Goal: Task Accomplishment & Management: Manage account settings

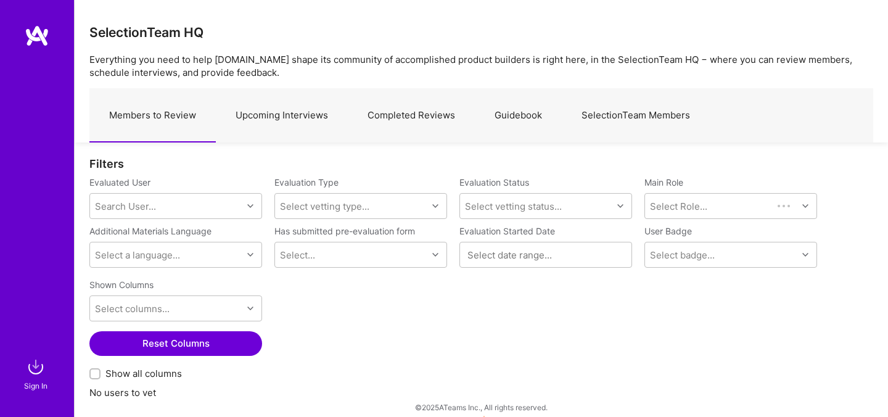
click at [290, 122] on link "Upcoming Interviews" at bounding box center [282, 116] width 132 height 54
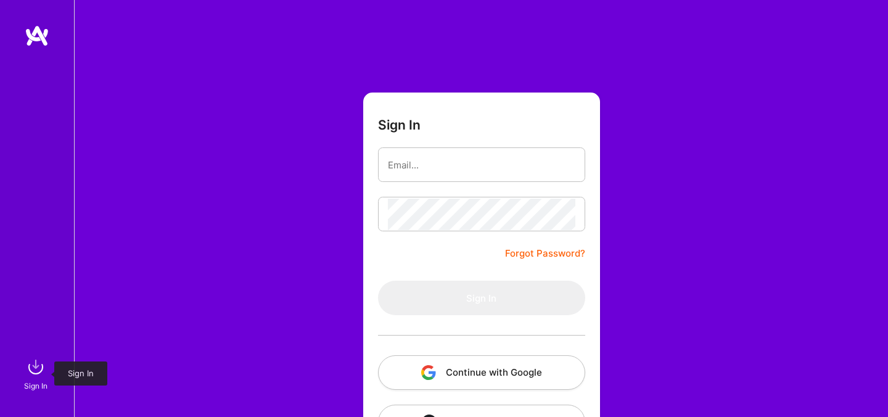
click at [39, 369] on img at bounding box center [35, 367] width 25 height 25
click at [416, 368] on button "Continue with Google" at bounding box center [481, 372] width 207 height 35
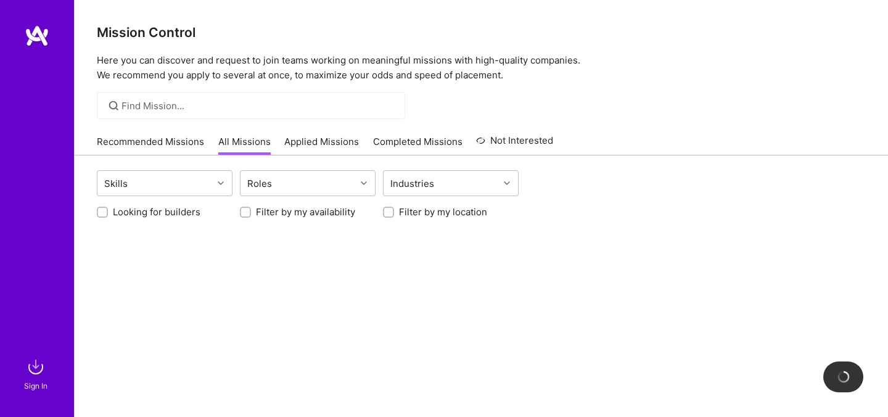
click at [28, 381] on div "Sign In" at bounding box center [35, 385] width 23 height 13
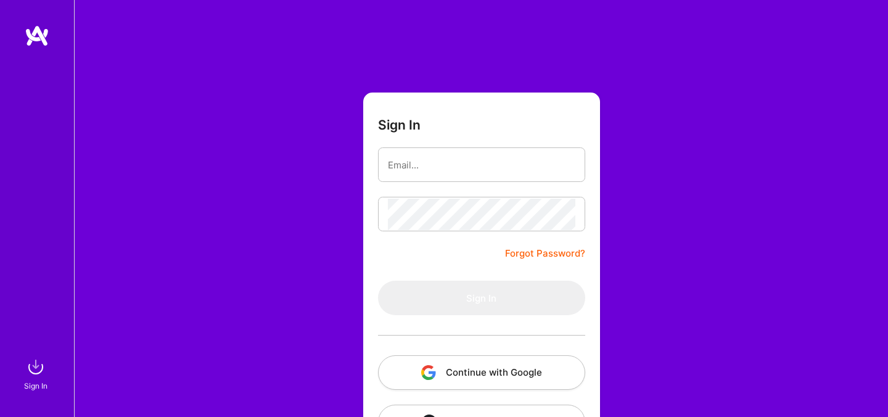
click at [463, 362] on button "Continue with Google" at bounding box center [481, 372] width 207 height 35
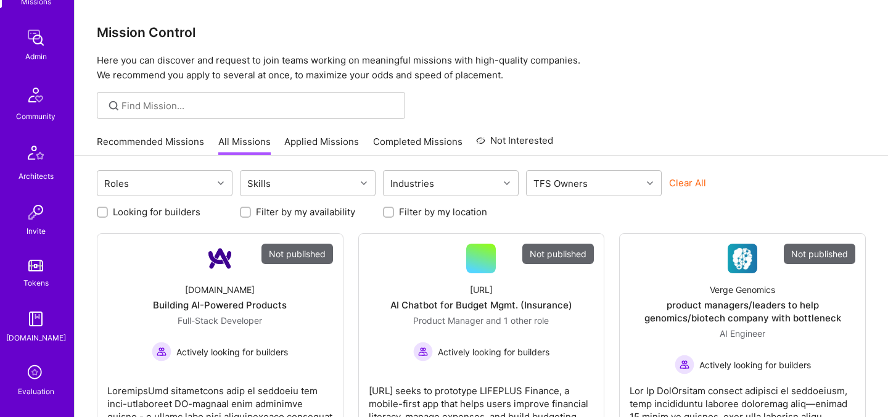
scroll to position [303, 0]
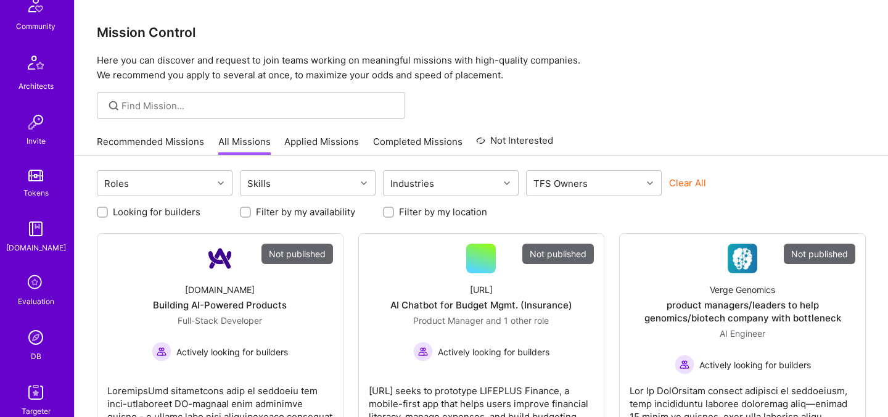
click at [29, 293] on icon at bounding box center [35, 282] width 23 height 23
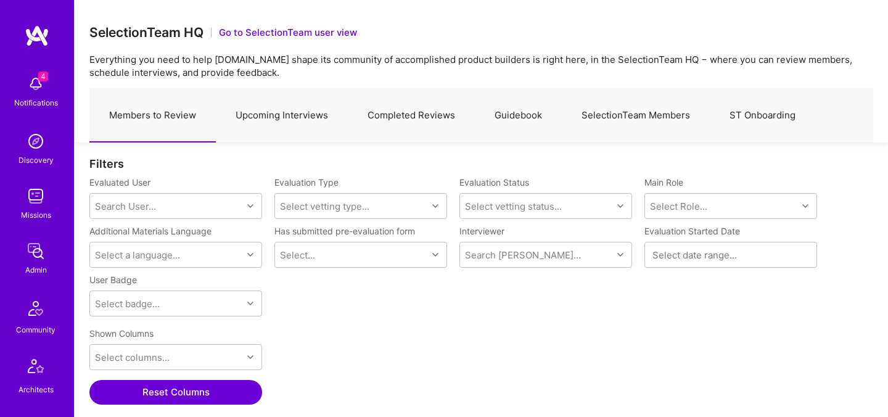
click at [297, 122] on link "Upcoming Interviews" at bounding box center [282, 116] width 132 height 54
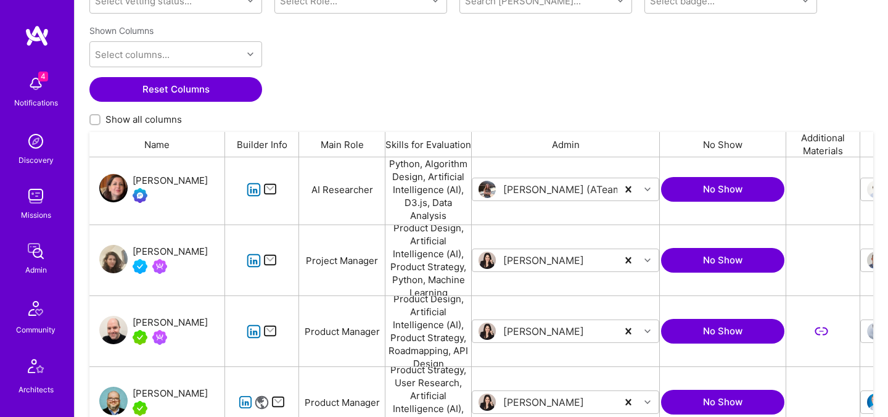
scroll to position [572, 0]
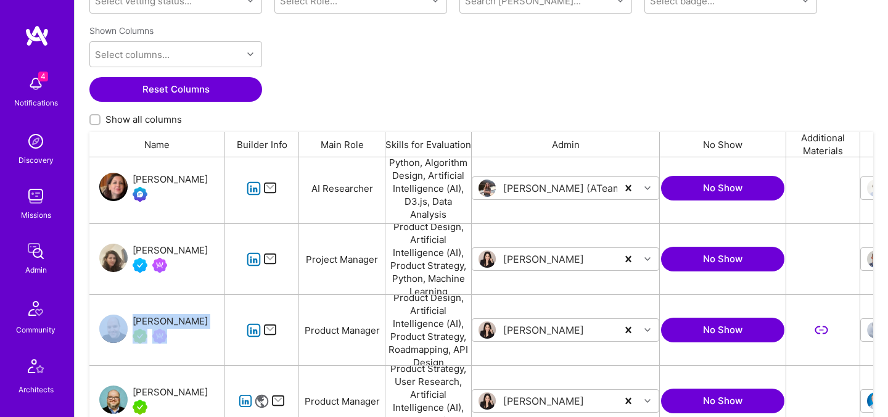
drag, startPoint x: 133, startPoint y: 313, endPoint x: 212, endPoint y: 327, distance: 80.9
click at [212, 327] on div "Frank Fernandez" at bounding box center [157, 330] width 136 height 70
copy div "Frank Fernandez"
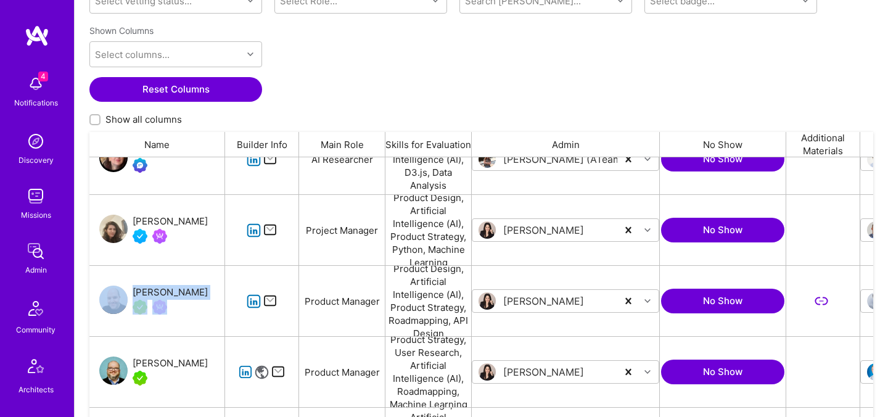
scroll to position [609, 0]
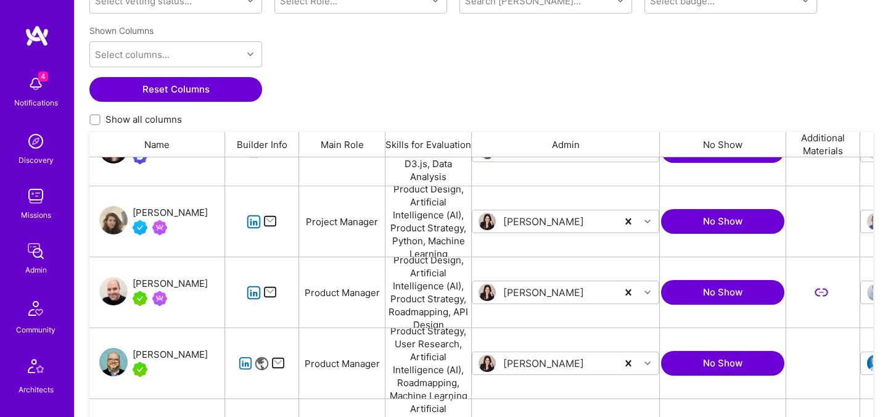
click at [130, 271] on div "Frank Fernandez" at bounding box center [157, 292] width 136 height 70
click at [173, 285] on div "Frank Fernandez" at bounding box center [170, 283] width 75 height 15
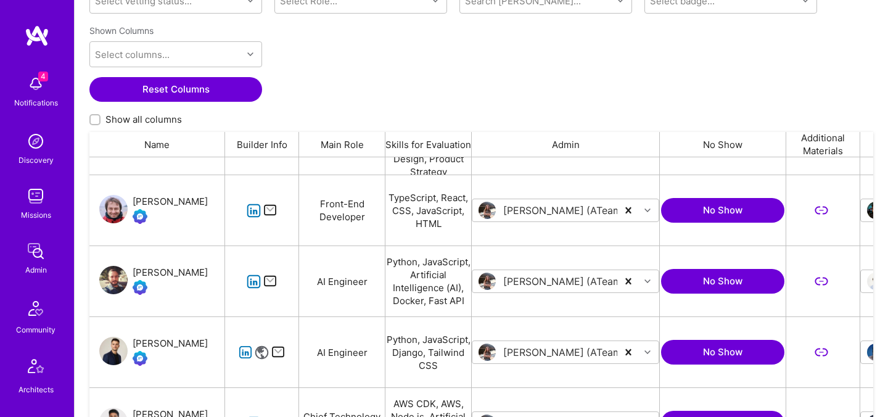
scroll to position [977, 0]
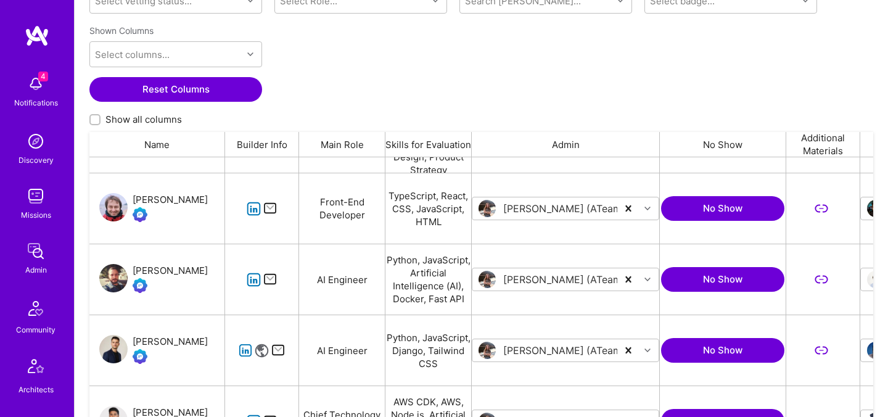
drag, startPoint x: 134, startPoint y: 263, endPoint x: 159, endPoint y: 249, distance: 28.5
click at [202, 270] on div "RAFAELLO VIRGILLI" at bounding box center [170, 270] width 75 height 15
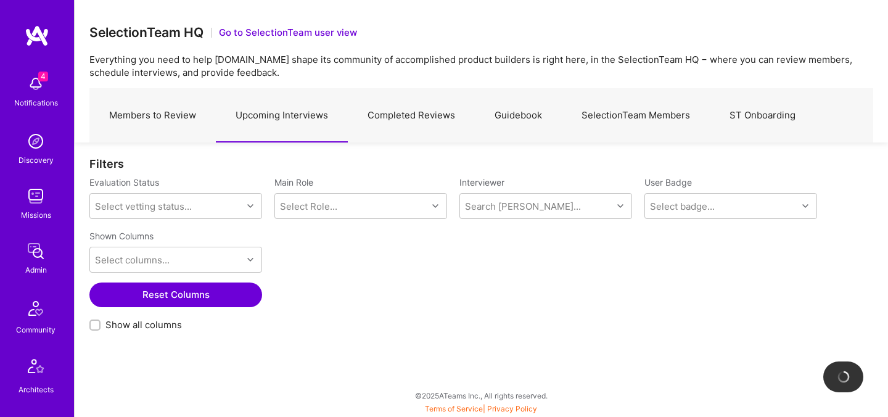
click at [166, 118] on link "Members to Review" at bounding box center [152, 116] width 126 height 54
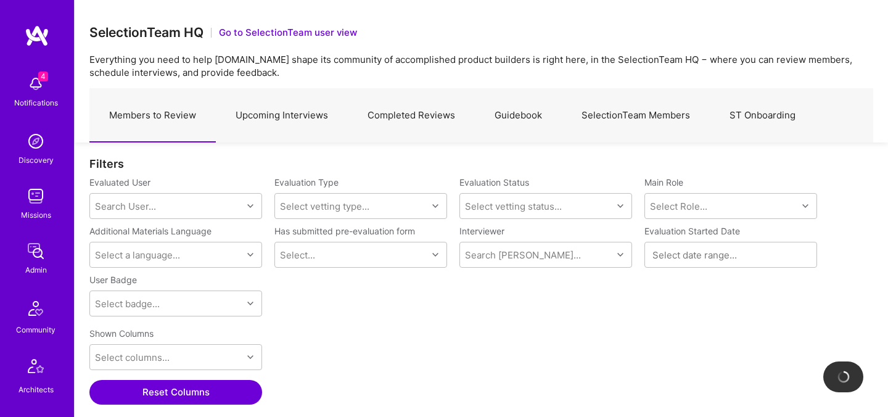
click at [284, 124] on link "Upcoming Interviews" at bounding box center [282, 116] width 132 height 54
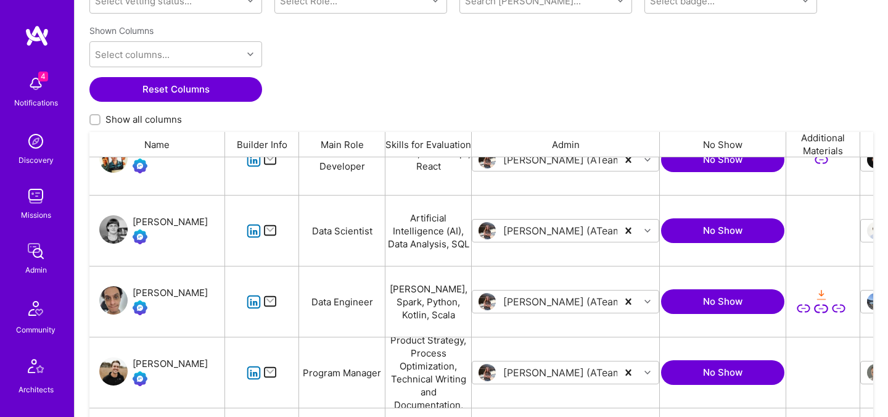
scroll to position [105, 0]
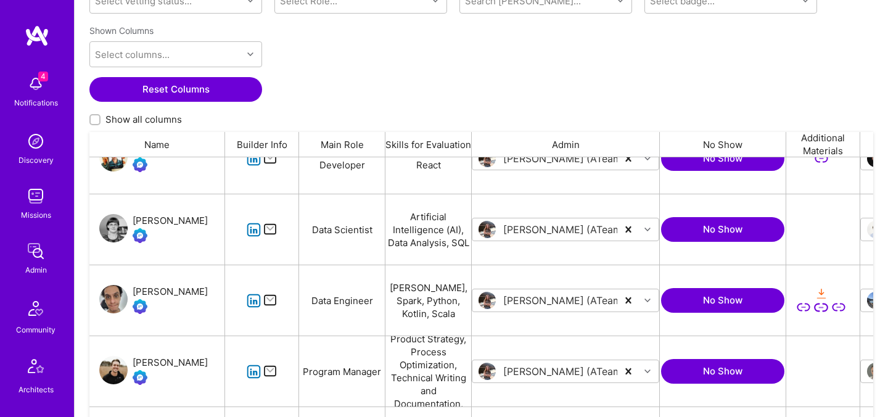
click at [201, 220] on div "Christina Stejskalova" at bounding box center [170, 220] width 75 height 15
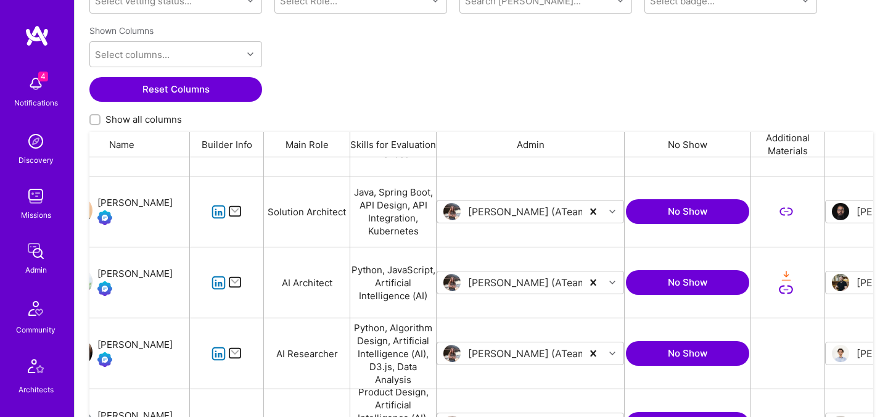
scroll to position [0, 0]
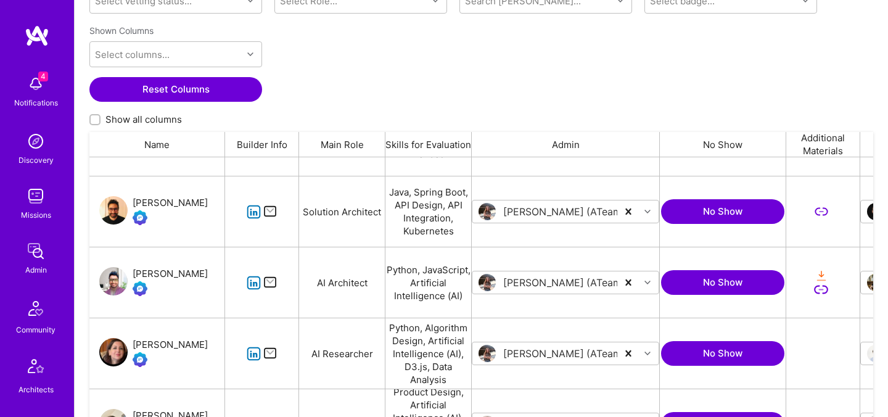
click at [147, 275] on div "[PERSON_NAME]" at bounding box center [170, 273] width 75 height 15
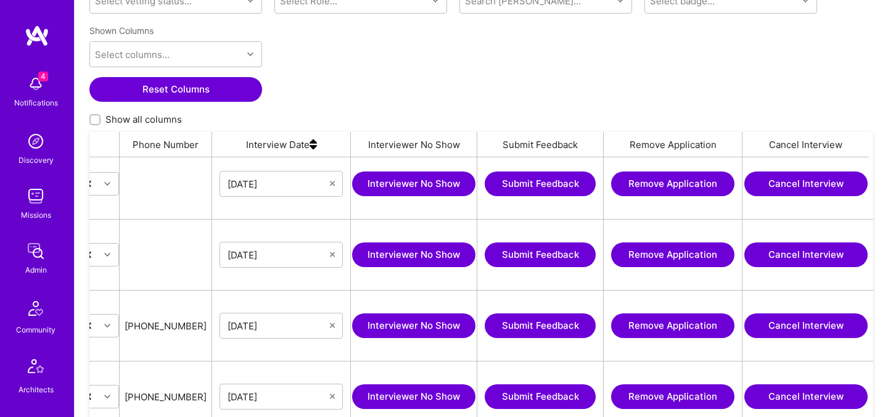
scroll to position [0, 934]
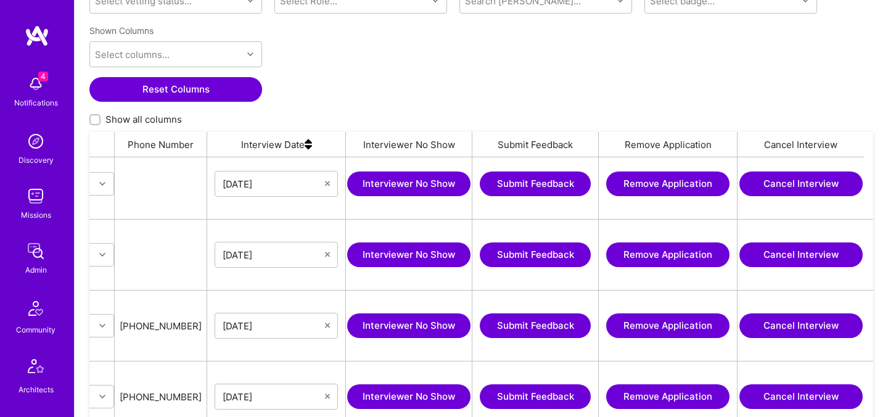
click at [804, 260] on button "Cancel Interview" at bounding box center [800, 254] width 123 height 25
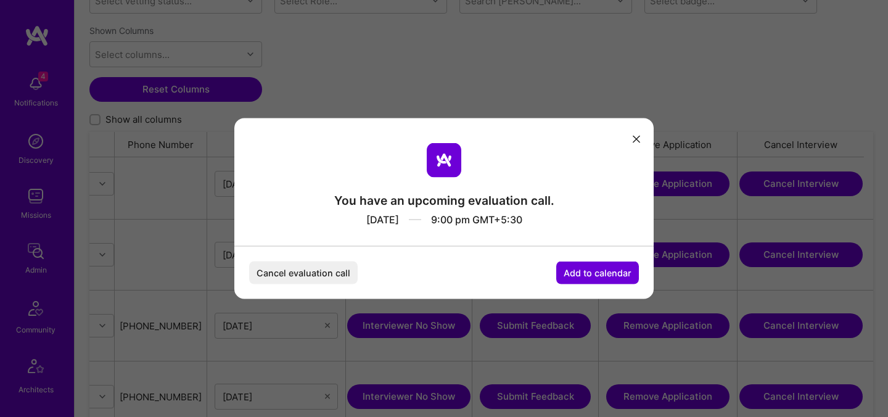
click at [638, 141] on icon "modal" at bounding box center [636, 138] width 7 height 7
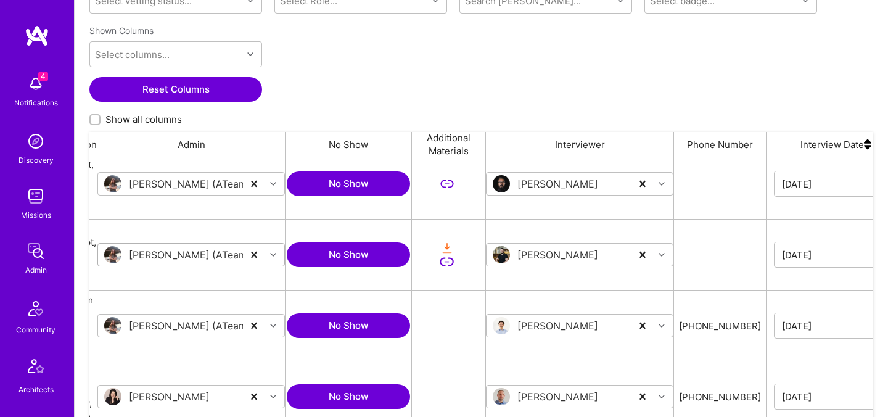
scroll to position [0, 377]
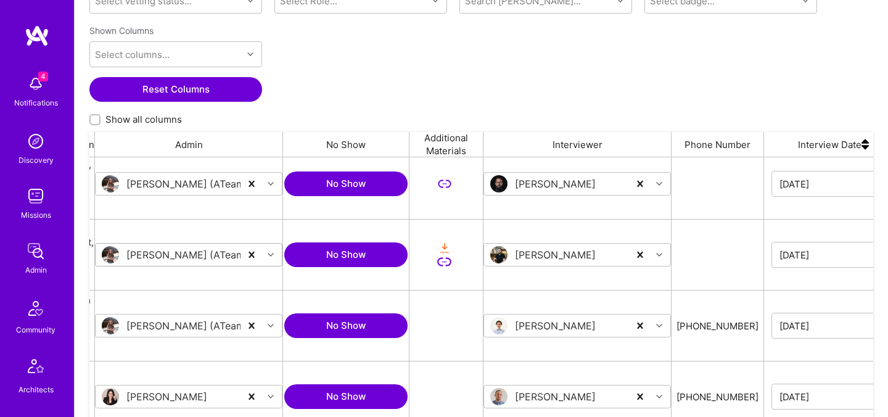
click at [560, 261] on div "Piotr Bochenek" at bounding box center [542, 254] width 105 height 17
click at [560, 255] on input "grid" at bounding box center [562, 254] width 148 height 13
click at [627, 65] on div "Shown Columns Select columns... Reset Columns Show all columns" at bounding box center [481, 76] width 784 height 112
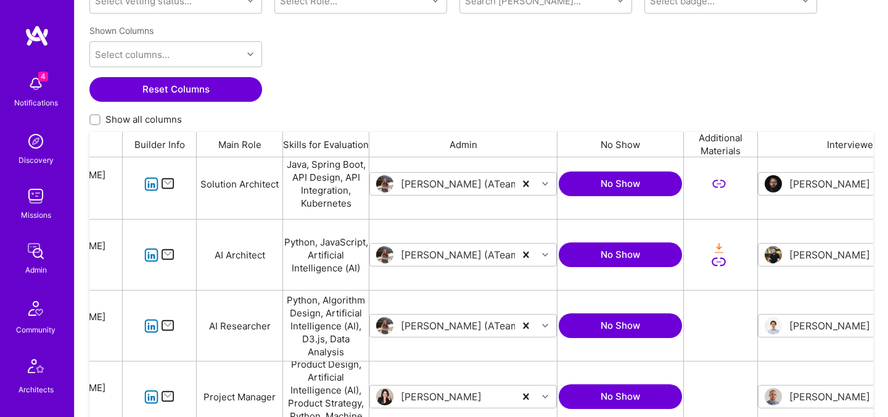
scroll to position [0, 0]
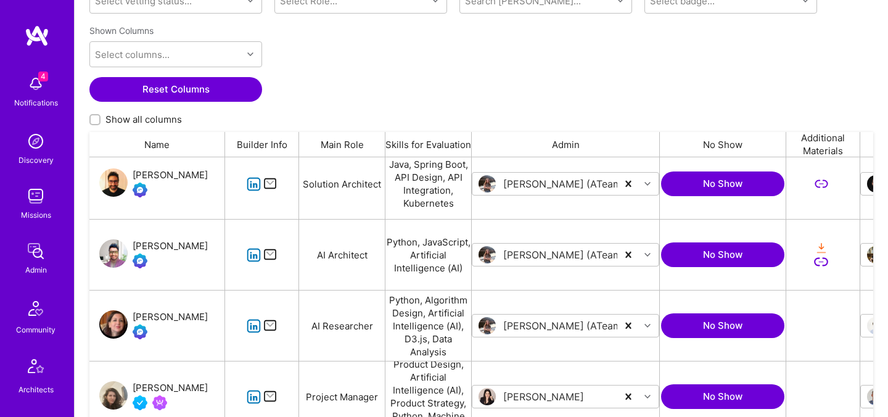
click at [197, 244] on div "[PERSON_NAME]" at bounding box center [170, 246] width 75 height 15
click at [195, 248] on div "[PERSON_NAME]" at bounding box center [170, 246] width 75 height 15
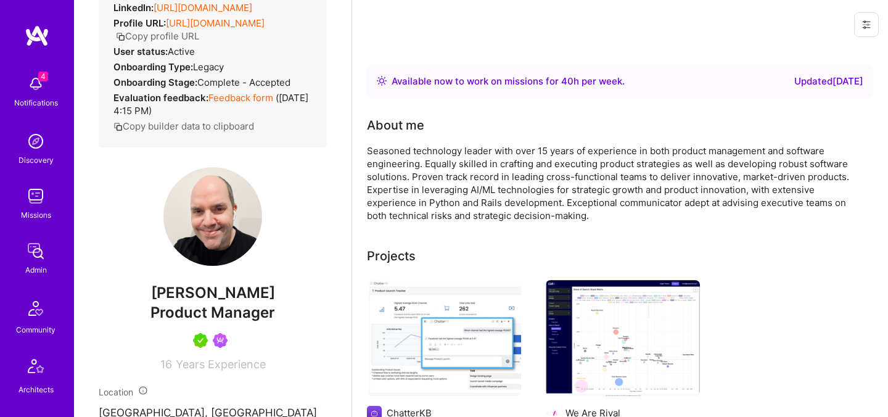
scroll to position [234, 0]
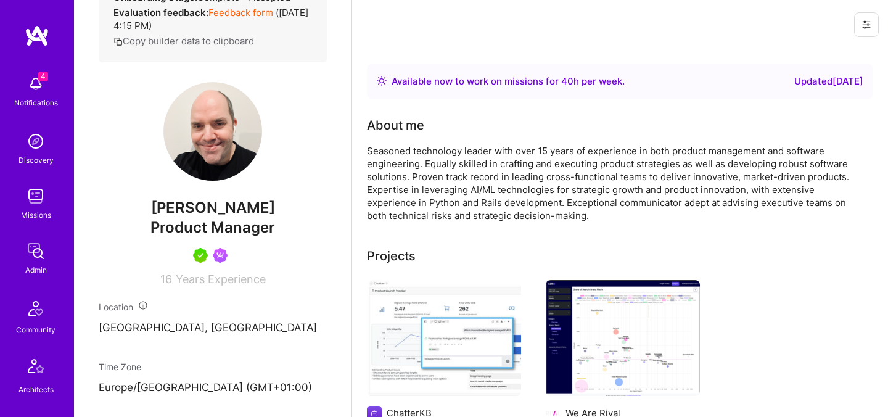
click at [175, 208] on span "[PERSON_NAME]" at bounding box center [213, 208] width 228 height 18
copy span "[PERSON_NAME]"
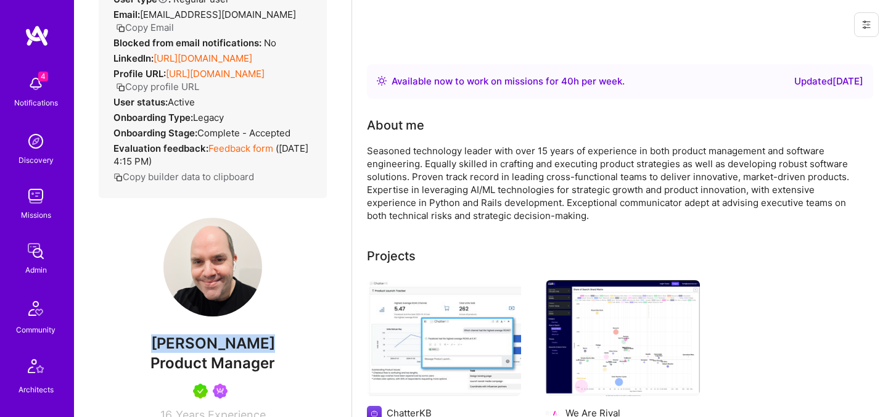
scroll to position [0, 0]
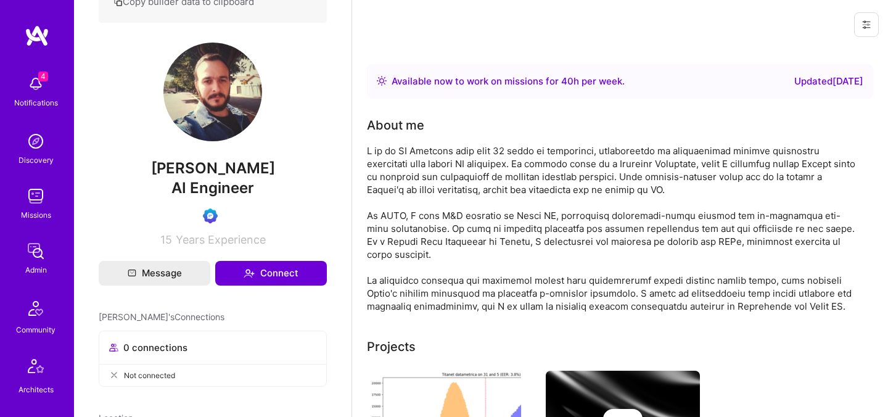
scroll to position [300, 0]
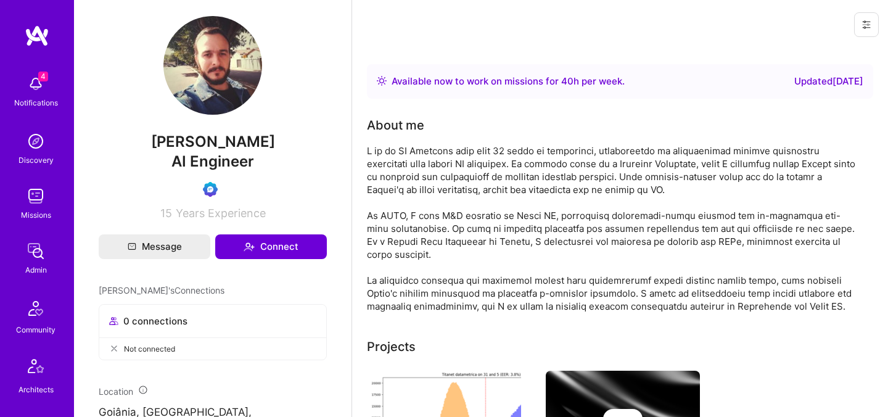
click at [205, 151] on span "[PERSON_NAME]" at bounding box center [213, 142] width 228 height 18
click at [205, 151] on span "RAFAELLO VIRGILLI" at bounding box center [213, 142] width 228 height 18
copy span "RAFAELLO VIRGILLI"
click at [269, 327] on div "0 connections" at bounding box center [212, 320] width 207 height 13
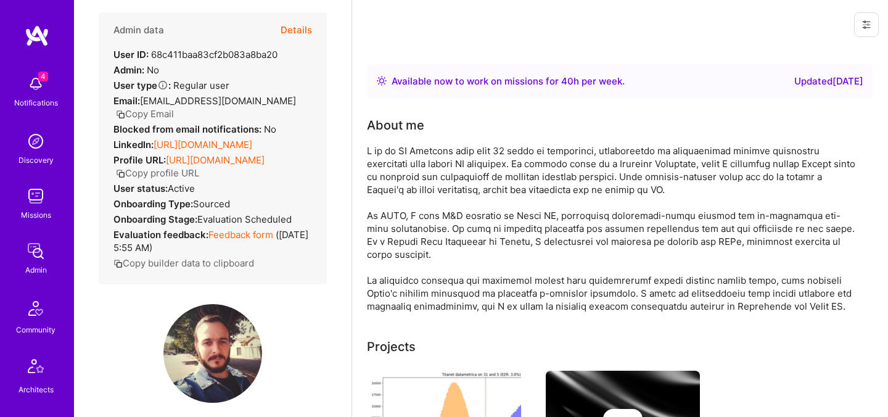
scroll to position [0, 0]
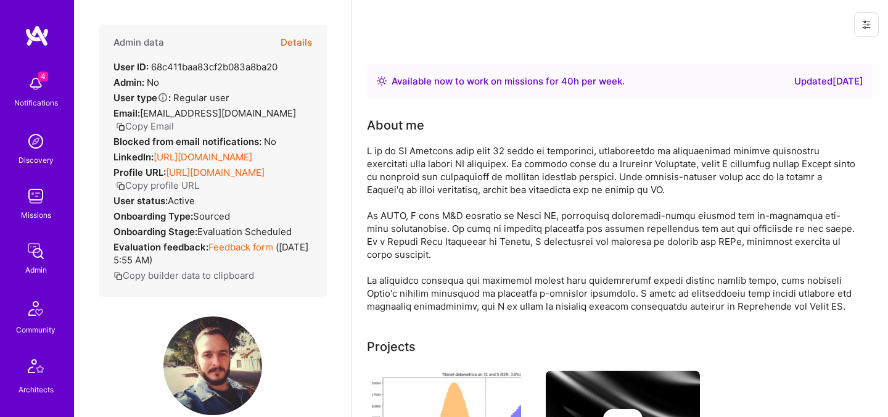
click at [298, 43] on button "Details" at bounding box center [296, 43] width 31 height 36
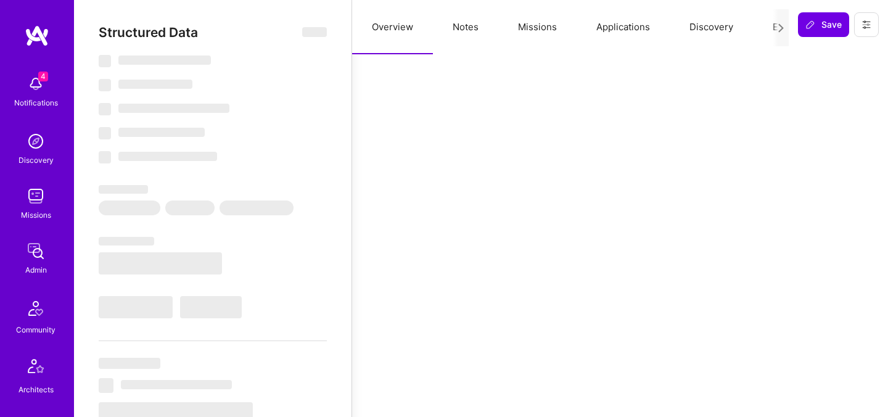
select select "Right Now"
select select "Verified"
select select "BR"
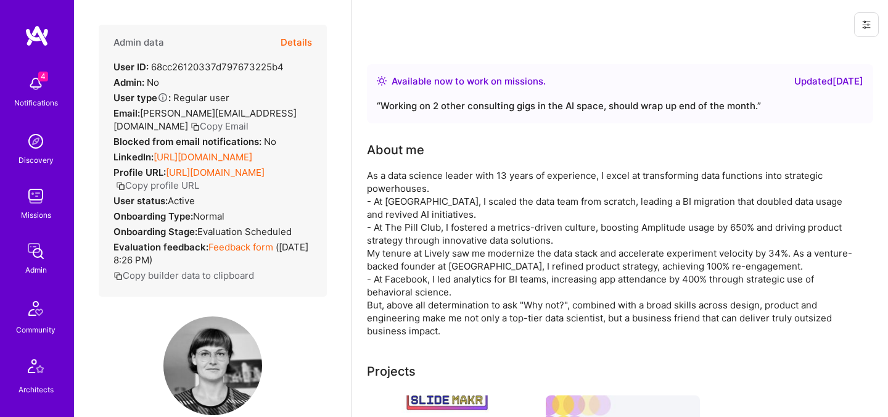
click at [301, 43] on button "Details" at bounding box center [296, 43] width 31 height 36
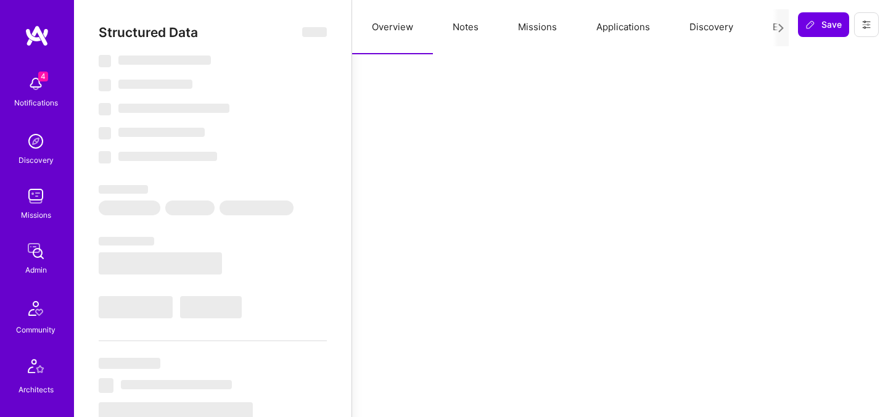
select select "Right Now"
select select "Verified"
select select "US"
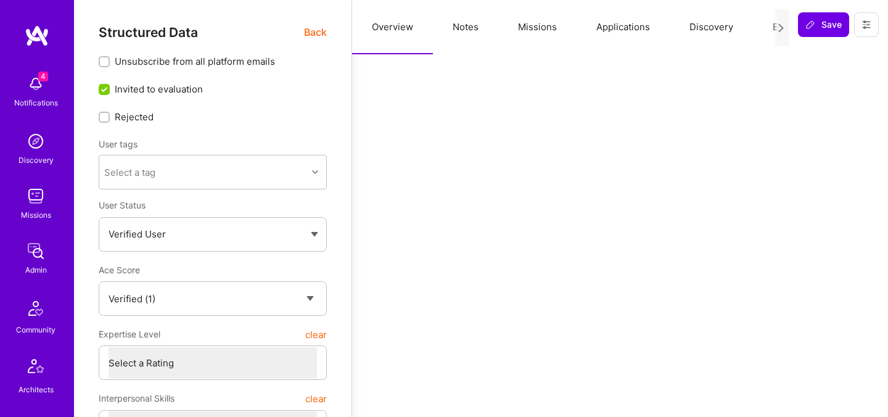
click at [766, 27] on button "Evaluation" at bounding box center [795, 27] width 84 height 54
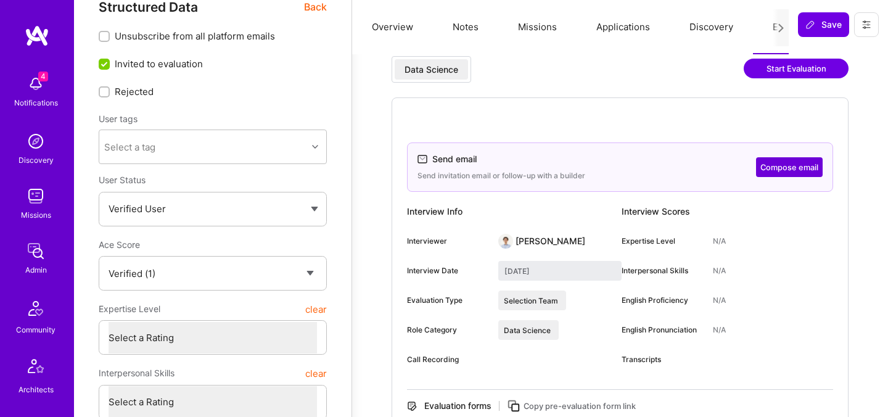
scroll to position [30, 0]
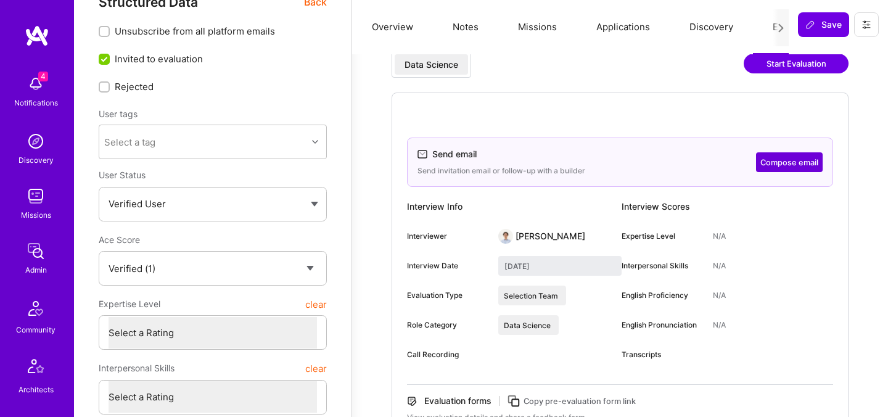
click at [312, 4] on span "Back" at bounding box center [315, 1] width 23 height 15
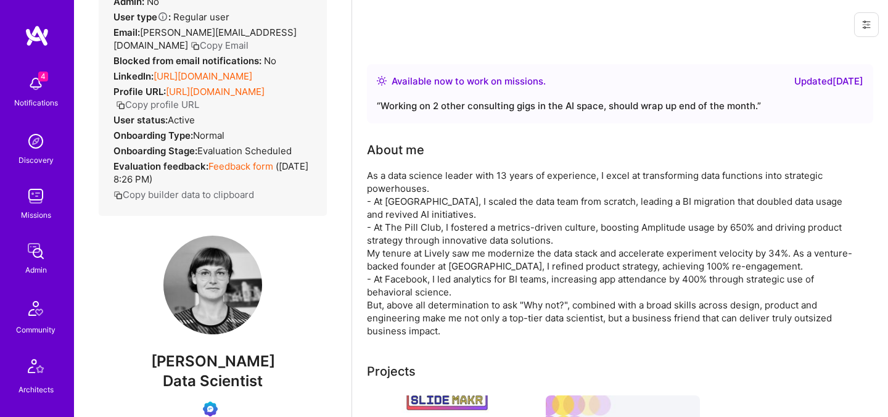
scroll to position [116, 0]
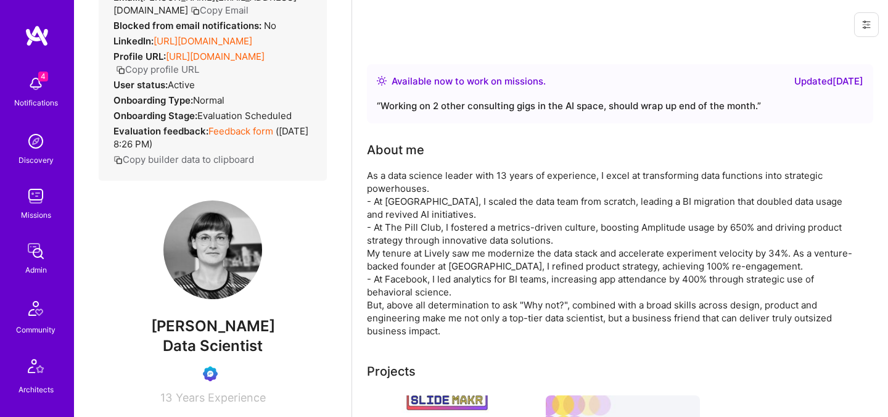
click at [194, 335] on span "Christina Stejskalova" at bounding box center [213, 326] width 228 height 18
copy span "Christina Stejskalova"
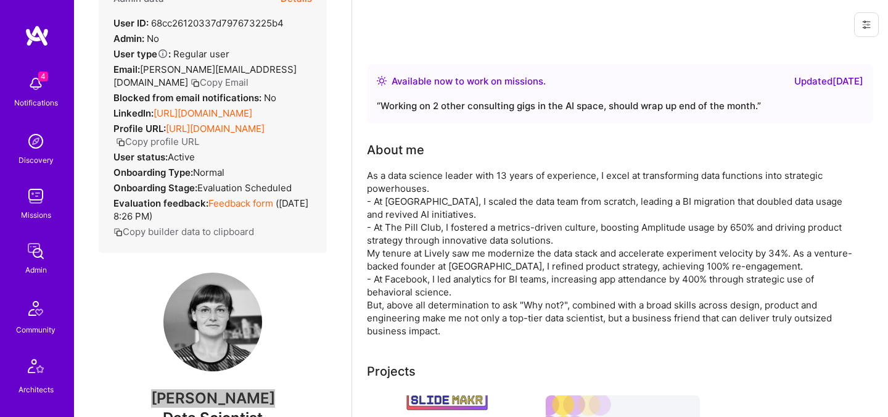
scroll to position [0, 0]
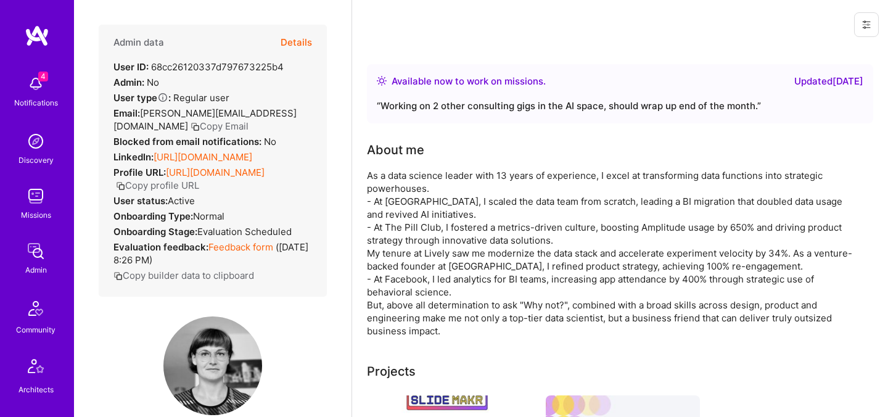
click at [160, 163] on link "https://linkedin.com/in/christinastejskalova" at bounding box center [203, 157] width 99 height 12
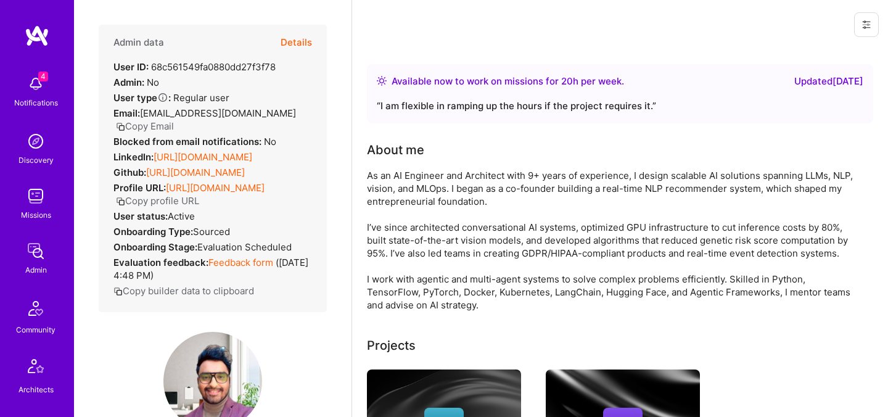
click at [301, 43] on button "Details" at bounding box center [296, 43] width 31 height 36
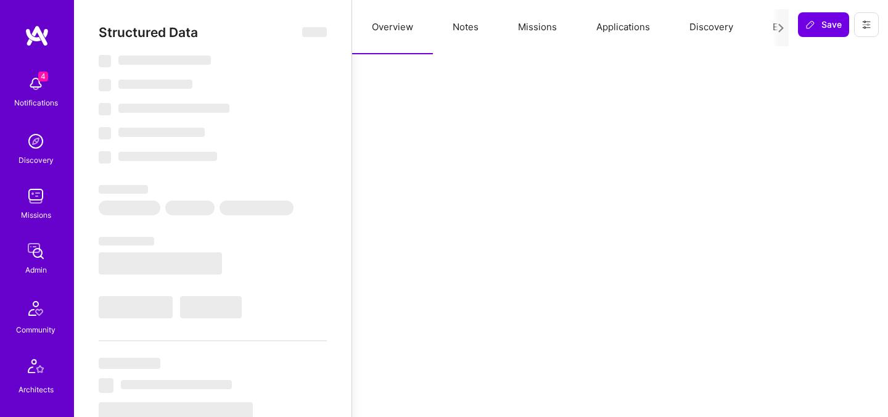
select select "Right Now"
select select "Verified"
select select "US"
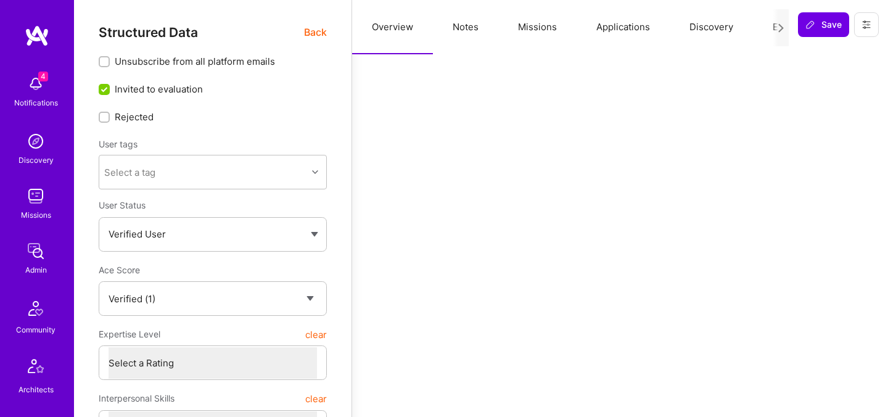
click at [760, 31] on button "Evaluation" at bounding box center [795, 27] width 84 height 54
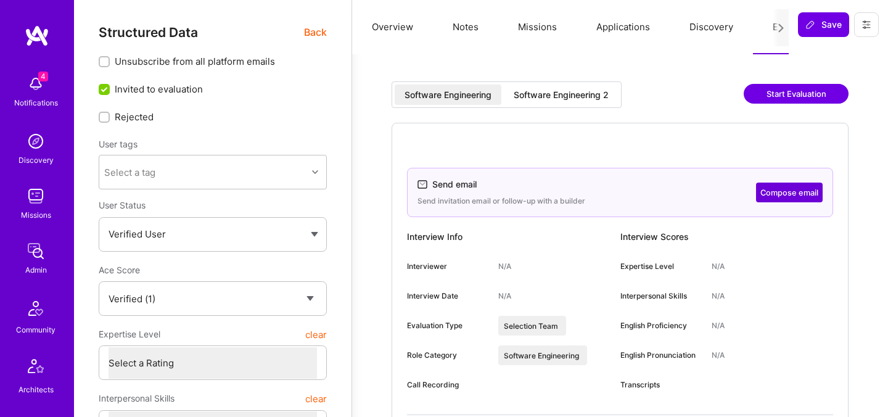
click at [315, 35] on span "Back" at bounding box center [315, 32] width 23 height 15
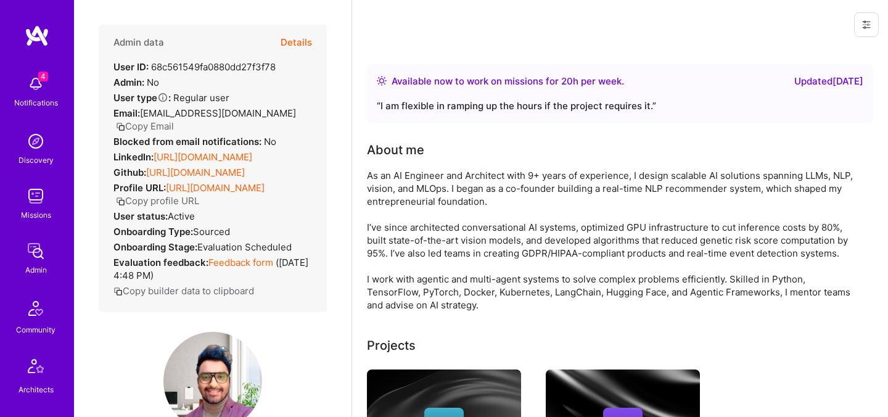
click at [852, 30] on div at bounding box center [864, 24] width 48 height 49
click at [864, 30] on button at bounding box center [866, 24] width 25 height 25
click at [810, 52] on button "Login as Saurabh" at bounding box center [822, 52] width 114 height 31
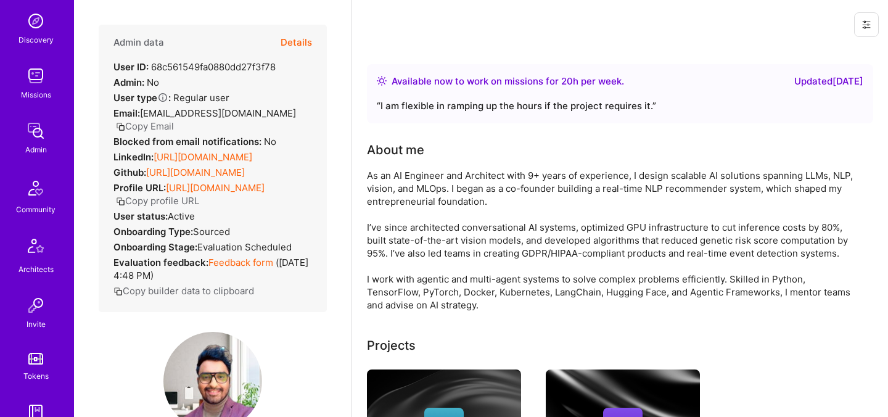
scroll to position [152, 0]
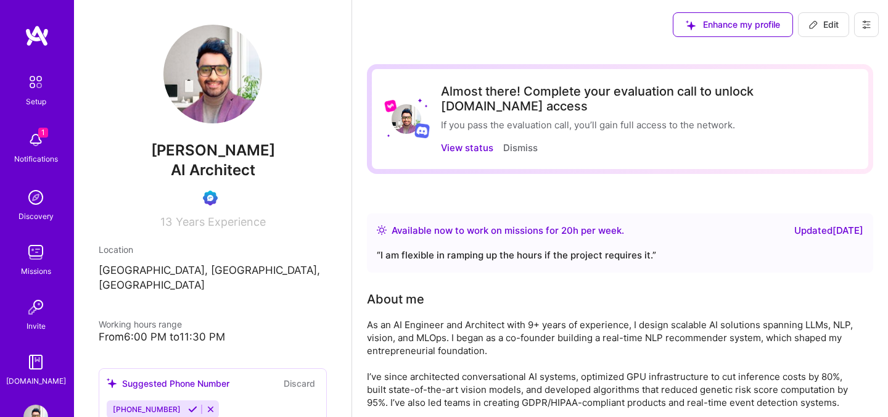
click at [36, 151] on img at bounding box center [35, 140] width 25 height 25
